Goal: Navigation & Orientation: Find specific page/section

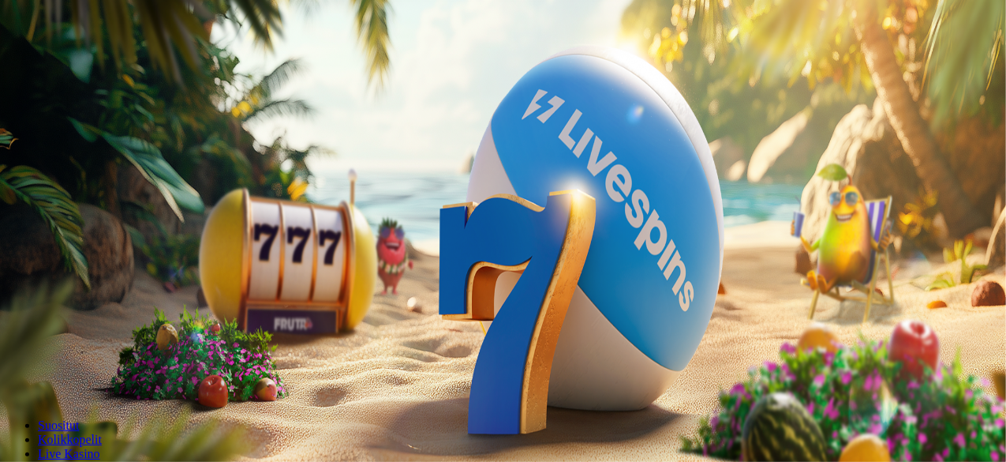
click at [107, 65] on button "Kirjaudu" at bounding box center [109, 57] width 51 height 17
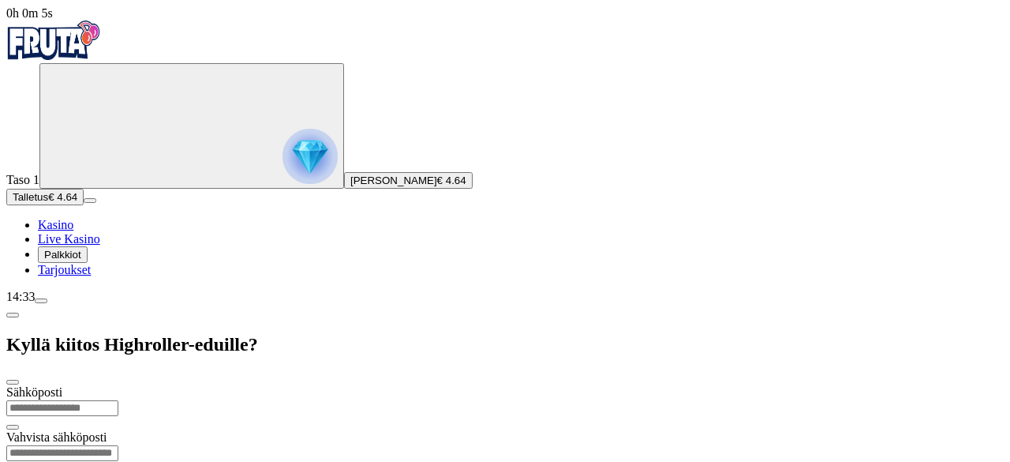
click at [99, 304] on div "14:33" at bounding box center [504, 297] width 997 height 14
click at [81, 260] on span "Palkkiot" at bounding box center [62, 255] width 37 height 12
